Goal: Task Accomplishment & Management: Complete application form

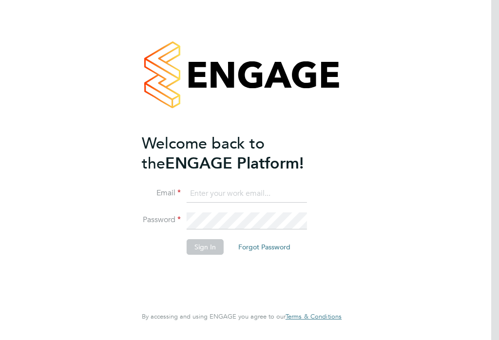
click at [217, 194] on input at bounding box center [247, 194] width 120 height 18
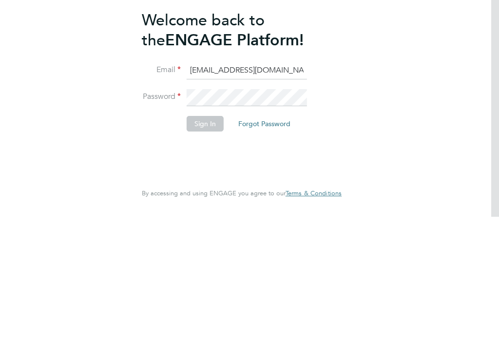
type input "[EMAIL_ADDRESS][DOMAIN_NAME]"
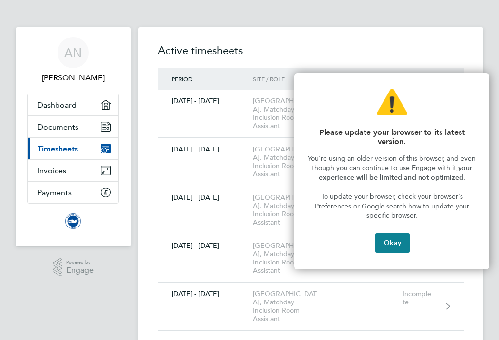
click at [395, 237] on button "Okay" at bounding box center [392, 242] width 35 height 19
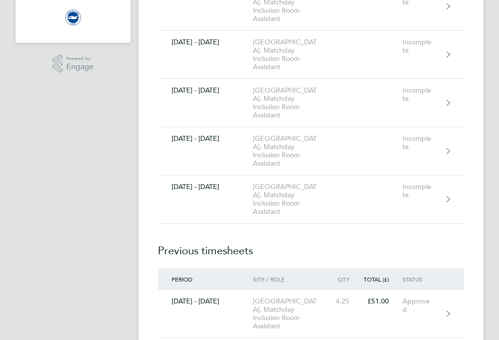
scroll to position [204, 0]
click at [205, 191] on div "[DATE] - [DATE]" at bounding box center [205, 187] width 95 height 8
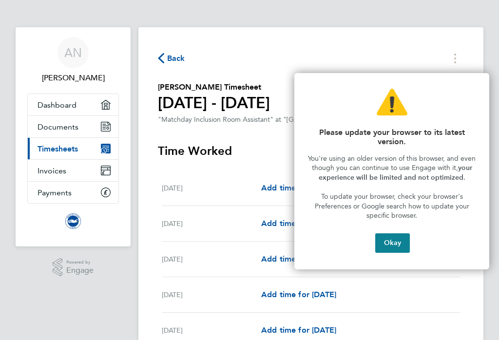
click at [393, 243] on button "Okay" at bounding box center [392, 242] width 35 height 19
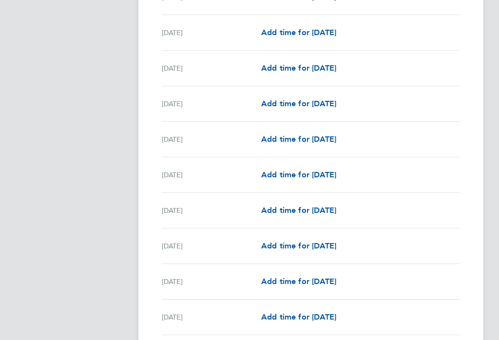
scroll to position [582, 0]
click at [313, 281] on span "Add time for [DATE]" at bounding box center [298, 281] width 75 height 9
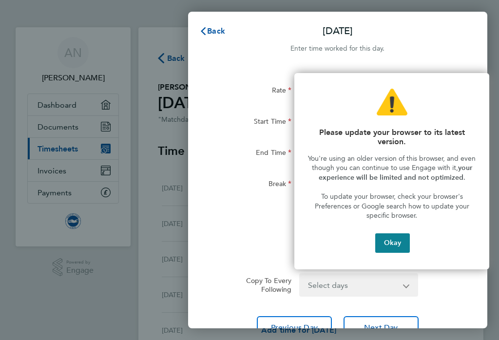
click at [394, 240] on button "Okay" at bounding box center [392, 242] width 35 height 19
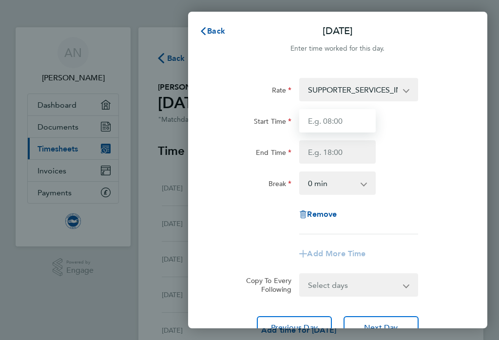
click at [338, 120] on input "Start Time" at bounding box center [337, 120] width 77 height 23
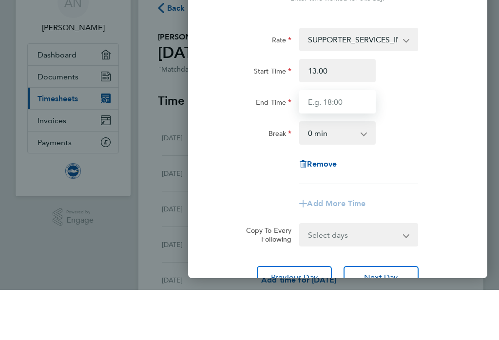
click at [320, 140] on input "End Time" at bounding box center [337, 151] width 77 height 23
type input "13:00"
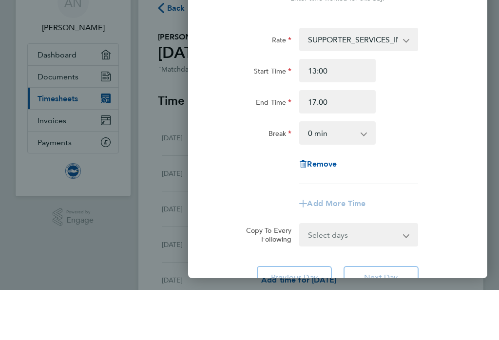
type input "17:00"
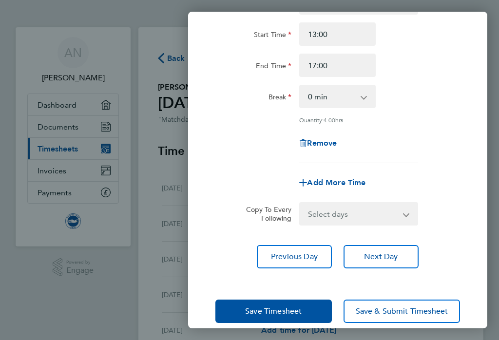
scroll to position [86, 0]
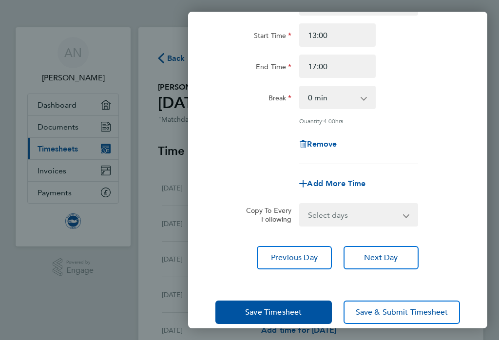
click at [394, 307] on button "Save & Submit Timesheet" at bounding box center [402, 312] width 116 height 23
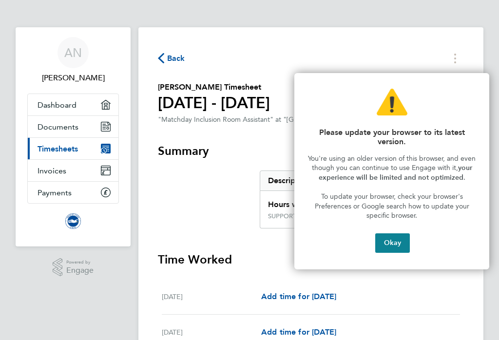
click at [397, 238] on button "Okay" at bounding box center [392, 242] width 35 height 19
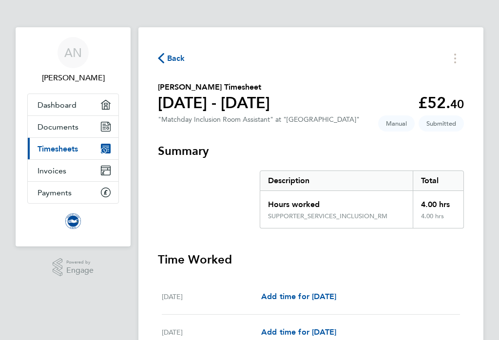
click at [73, 63] on div "AN" at bounding box center [73, 52] width 31 height 31
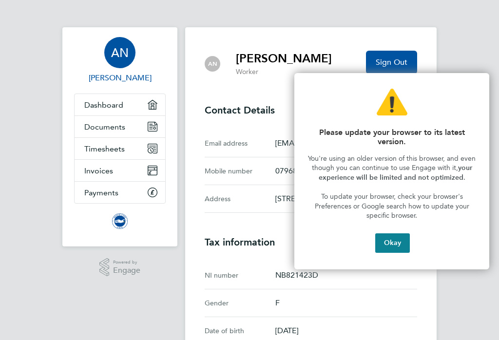
click at [417, 55] on button "Sign Out" at bounding box center [391, 62] width 51 height 23
